Goal: Task Accomplishment & Management: Manage account settings

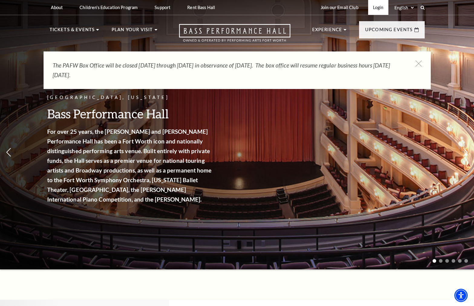
click at [378, 6] on link "Login" at bounding box center [378, 7] width 20 height 15
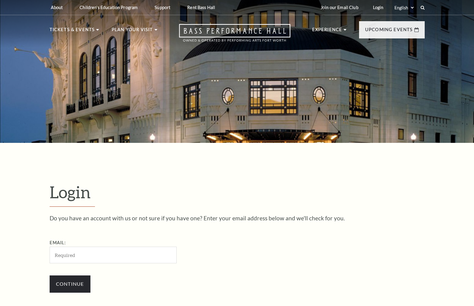
scroll to position [182, 0]
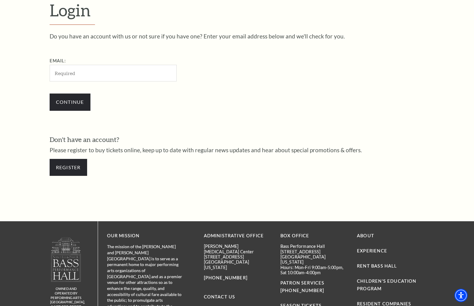
click at [89, 76] on input "Email:" at bounding box center [113, 73] width 127 height 17
type input "jasonlugo8@yahoo.com"
click at [75, 104] on input "Continue" at bounding box center [70, 101] width 41 height 17
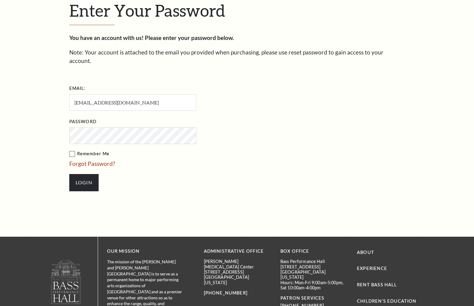
scroll to position [188, 0]
click at [85, 175] on input "Login" at bounding box center [83, 182] width 29 height 17
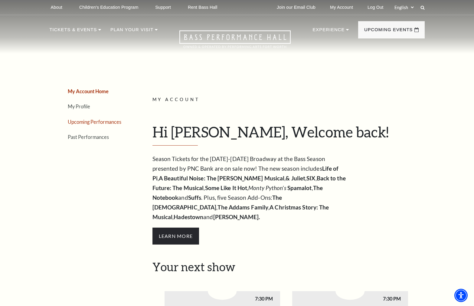
click at [94, 123] on link "Upcoming Performances" at bounding box center [95, 122] width 54 height 6
